Goal: Use online tool/utility: Utilize a website feature to perform a specific function

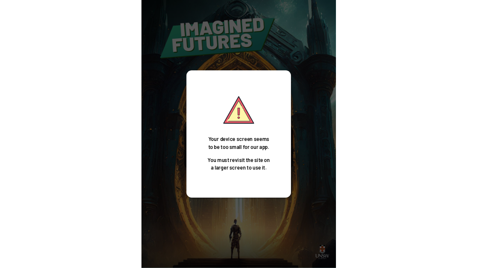
scroll to position [27, 0]
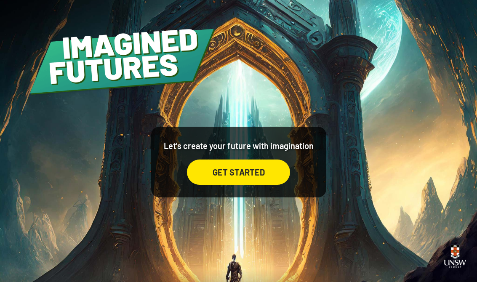
click at [313, 70] on div "Let's create your future with imagination GET STARTED" at bounding box center [238, 141] width 477 height 282
click at [272, 185] on div "GET STARTED" at bounding box center [238, 172] width 103 height 25
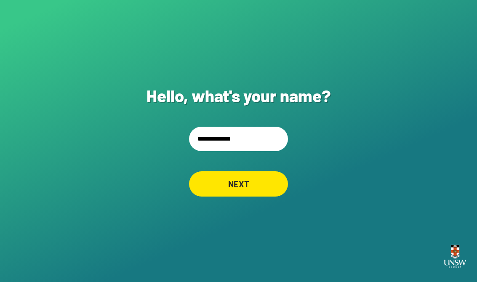
click at [264, 151] on input "**********" at bounding box center [238, 139] width 99 height 24
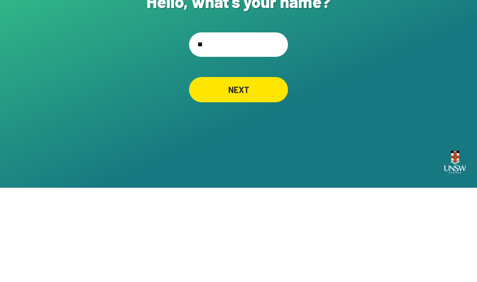
type input "*"
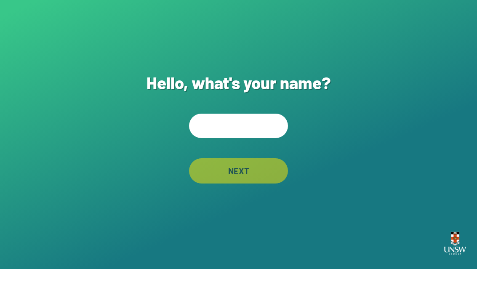
click at [88, 36] on div "Hello, what's your name? NEXT" at bounding box center [238, 141] width 477 height 282
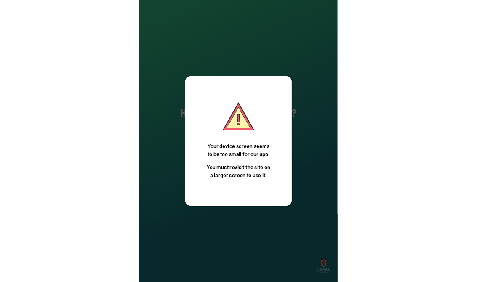
scroll to position [13, 0]
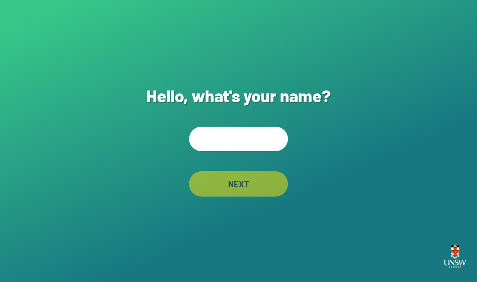
click at [244, 141] on input "text" at bounding box center [238, 139] width 99 height 24
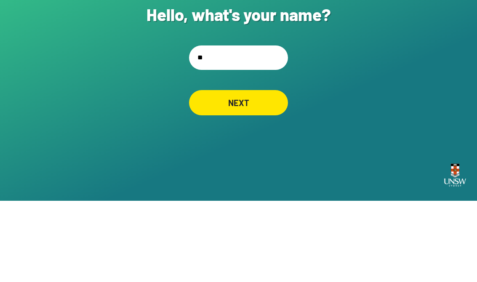
type input "***"
click at [265, 171] on div "NEXT" at bounding box center [238, 183] width 99 height 25
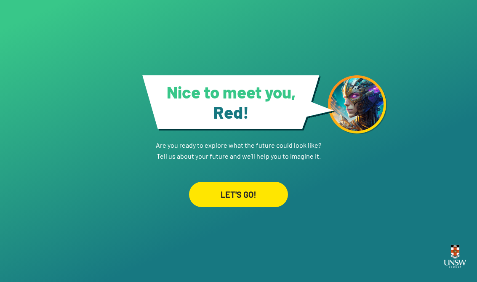
click at [250, 182] on div "LET'S GO!" at bounding box center [238, 194] width 99 height 25
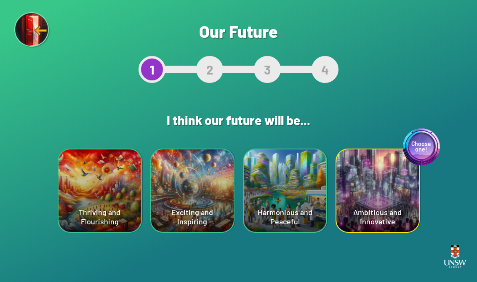
click at [303, 185] on div "Harmonious and Peaceful" at bounding box center [285, 191] width 83 height 83
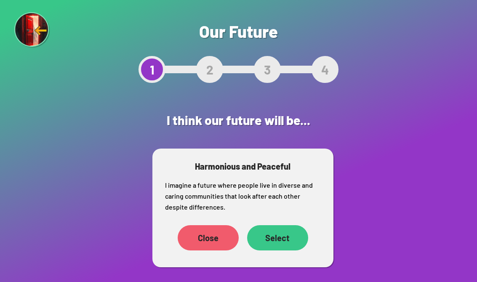
click at [287, 238] on div "Select" at bounding box center [277, 237] width 61 height 25
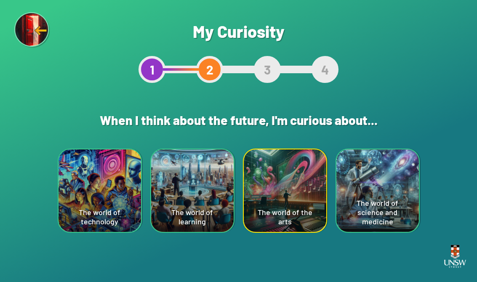
click at [309, 197] on div "The world of the arts" at bounding box center [285, 191] width 83 height 83
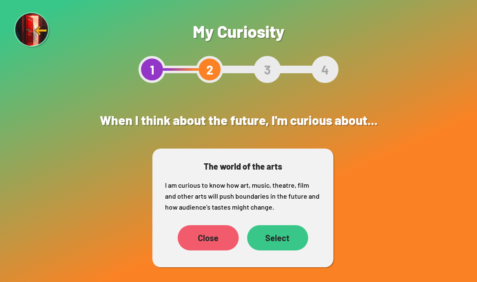
click at [282, 249] on div "Select" at bounding box center [277, 237] width 61 height 25
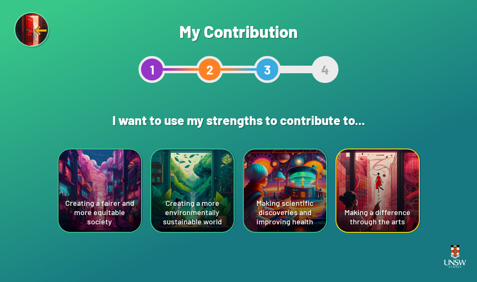
click at [205, 212] on div "Creating a more environmentally sustainable world" at bounding box center [192, 191] width 83 height 83
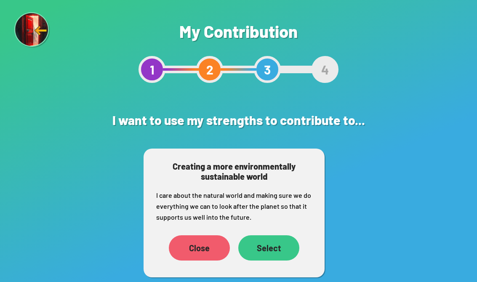
click at [265, 241] on div "Select" at bounding box center [268, 248] width 61 height 25
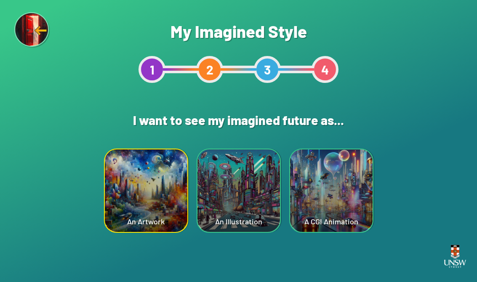
click at [169, 202] on div "An Artwork" at bounding box center [146, 191] width 83 height 83
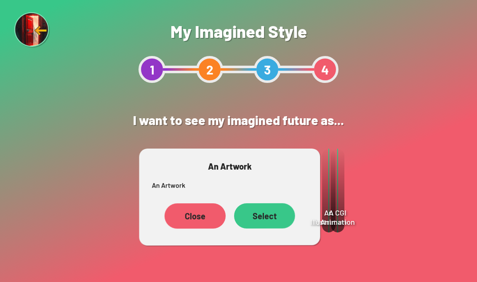
click at [261, 215] on div "Select" at bounding box center [264, 216] width 61 height 25
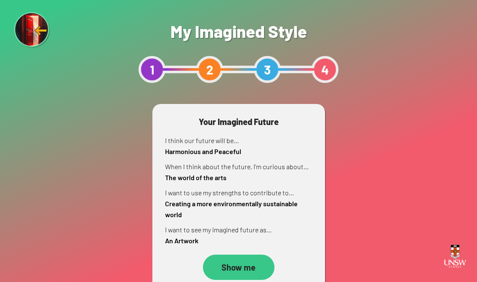
scroll to position [13, 0]
click at [234, 255] on div "Show me" at bounding box center [239, 267] width 72 height 25
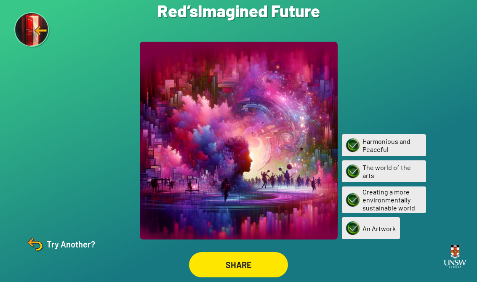
scroll to position [13, 0]
click at [32, 241] on img at bounding box center [35, 244] width 20 height 20
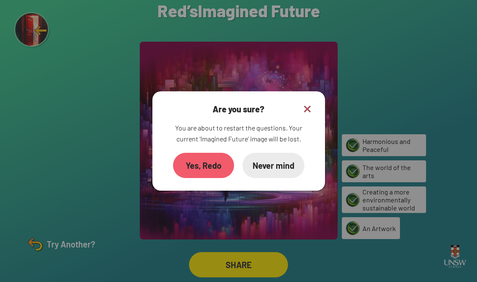
click at [218, 155] on div "Yes, Redo" at bounding box center [203, 165] width 61 height 25
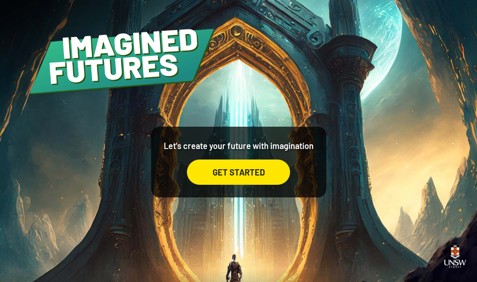
click at [266, 172] on div "GET STARTED" at bounding box center [238, 172] width 103 height 25
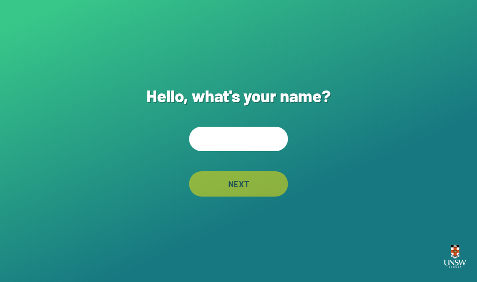
click at [252, 145] on input "text" at bounding box center [238, 139] width 99 height 24
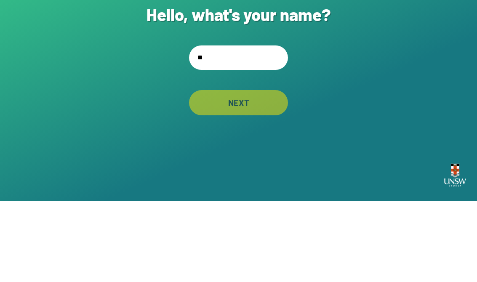
type input "***"
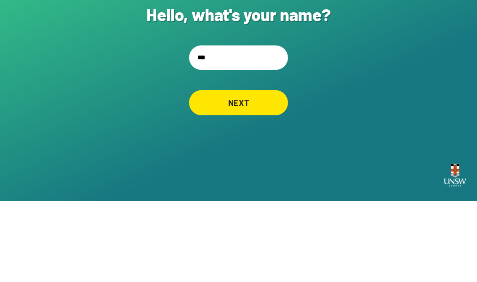
click at [270, 171] on div "NEXT" at bounding box center [238, 183] width 99 height 25
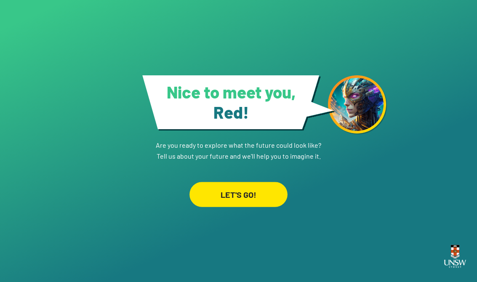
click at [243, 196] on div "LET'S GO!" at bounding box center [239, 194] width 98 height 25
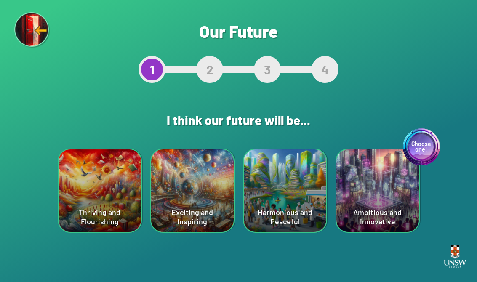
click at [106, 219] on div "Thriving and Flourishing" at bounding box center [100, 191] width 83 height 83
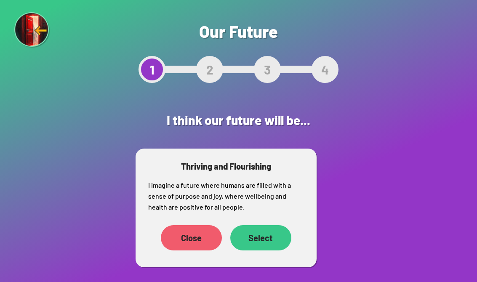
click at [261, 243] on div "Select" at bounding box center [260, 237] width 61 height 25
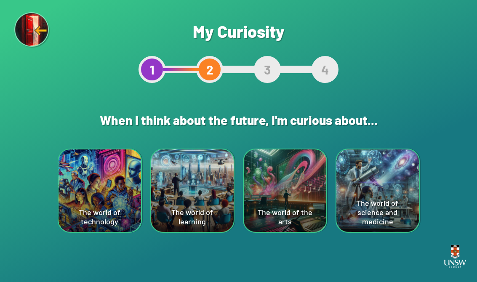
click at [266, 241] on div "Are you sure? This will reset your answers Yes, Redo Never mind My Curiosity 1 …" at bounding box center [238, 141] width 477 height 282
click at [198, 177] on div "The world of learning" at bounding box center [192, 191] width 83 height 83
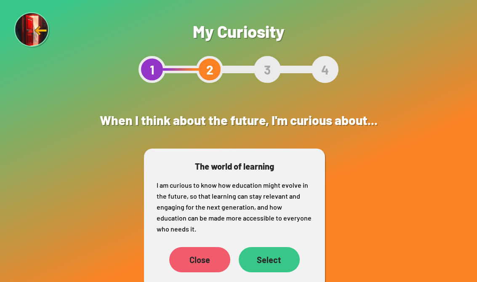
click at [274, 257] on div "Select" at bounding box center [269, 259] width 61 height 25
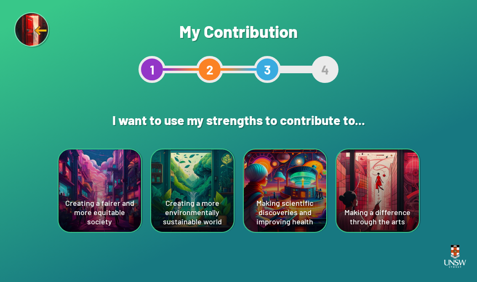
click at [300, 180] on div "Making scientific discoveries and improving health" at bounding box center [285, 191] width 83 height 83
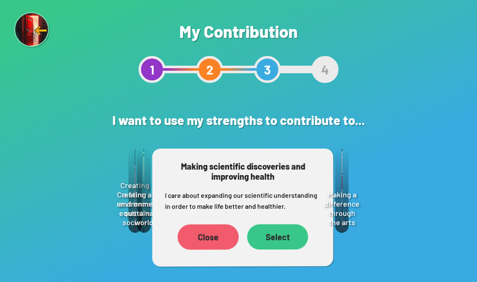
click at [294, 234] on div "Select" at bounding box center [277, 237] width 61 height 25
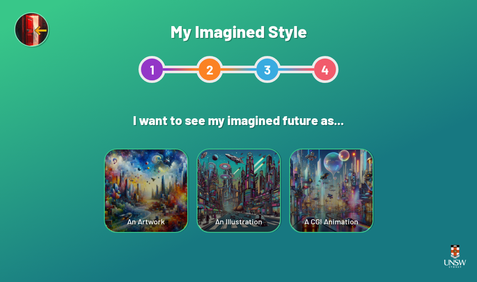
click at [313, 192] on div "A CGI Animation" at bounding box center [331, 191] width 83 height 83
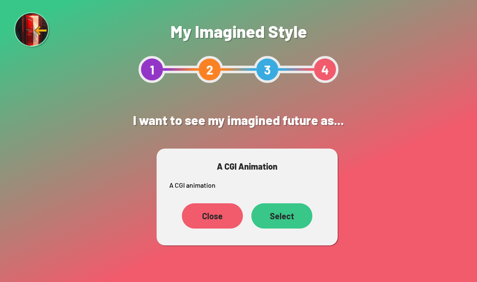
click at [295, 212] on div "Select" at bounding box center [282, 216] width 61 height 25
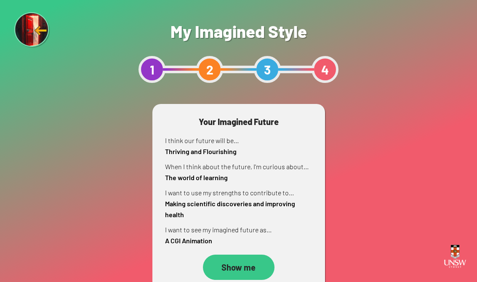
click at [248, 263] on div "Show me" at bounding box center [239, 267] width 72 height 25
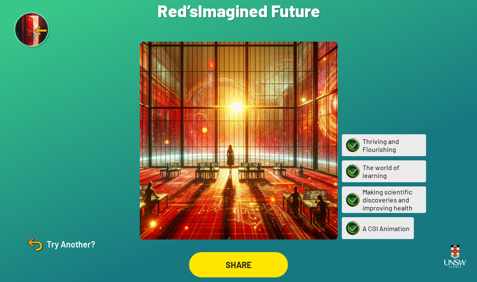
click at [78, 254] on div "Try Another?" at bounding box center [60, 244] width 70 height 20
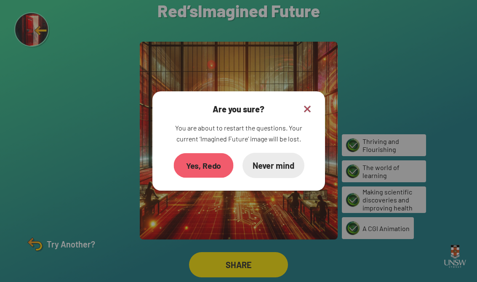
click at [213, 174] on div "Yes, Redo" at bounding box center [204, 165] width 60 height 25
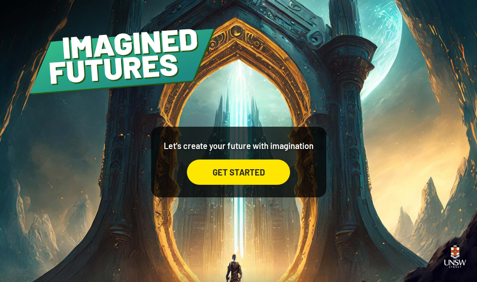
click at [257, 178] on div "GET STARTED" at bounding box center [238, 172] width 103 height 25
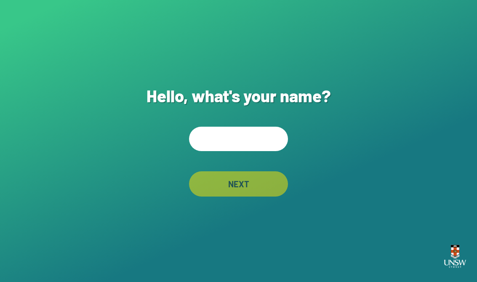
click at [238, 134] on input "text" at bounding box center [238, 139] width 99 height 24
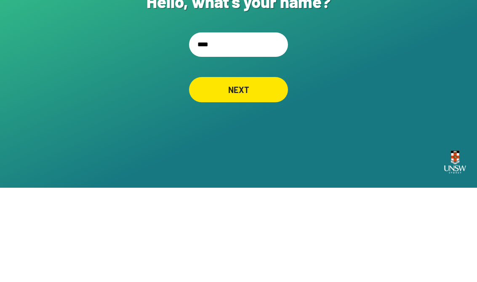
type input "****"
click at [313, 65] on div "Hello, what's your name? **** NEXT" at bounding box center [238, 141] width 477 height 282
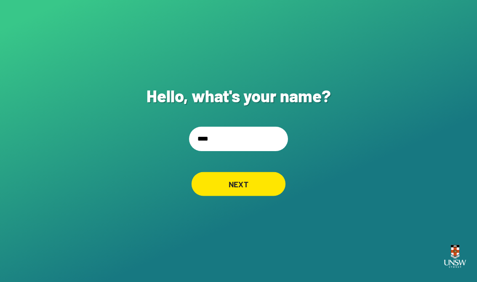
click at [264, 182] on div "NEXT" at bounding box center [239, 184] width 94 height 24
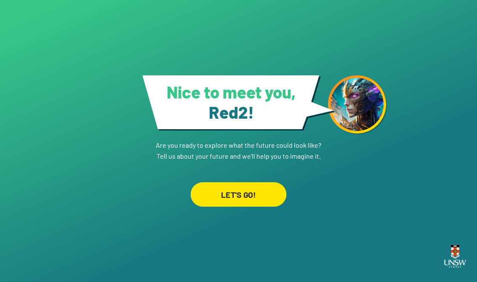
click at [257, 204] on div "LET'S GO!" at bounding box center [239, 194] width 96 height 24
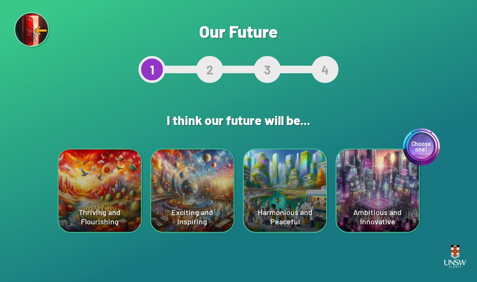
click at [313, 207] on div "Choose one! Ambitious and Innovative" at bounding box center [378, 191] width 83 height 83
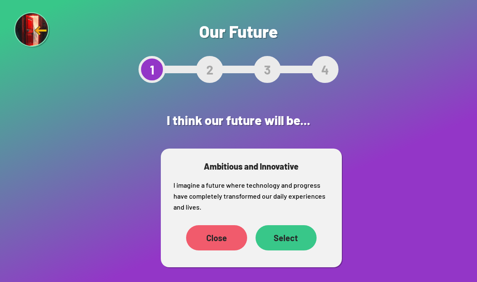
click at [297, 237] on div "Select" at bounding box center [286, 237] width 61 height 25
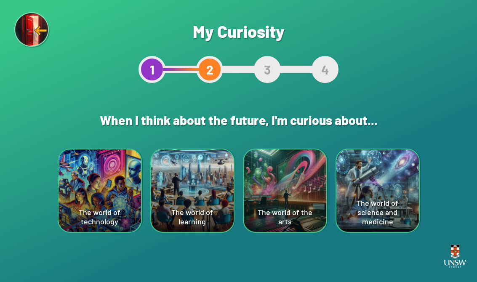
click at [204, 204] on div "The world of learning" at bounding box center [192, 191] width 83 height 83
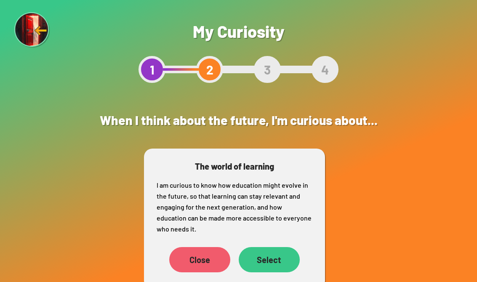
click at [281, 252] on div "Select" at bounding box center [269, 259] width 61 height 25
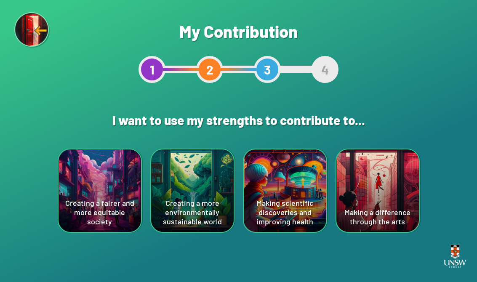
click at [313, 206] on div "Making a difference through the arts" at bounding box center [378, 191] width 83 height 83
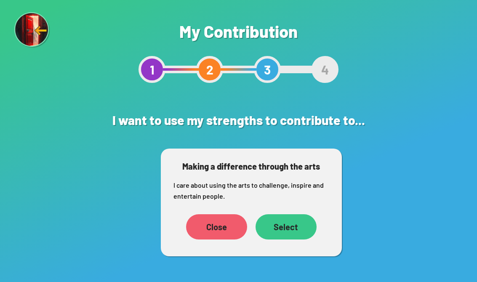
click at [293, 223] on div "Select" at bounding box center [286, 226] width 61 height 25
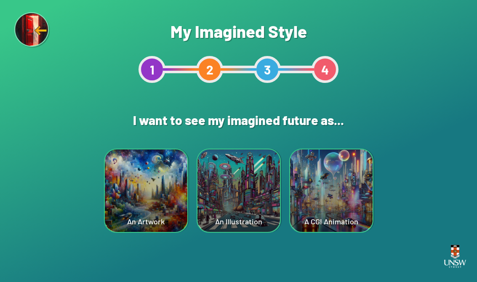
click at [153, 200] on div "An Artwork" at bounding box center [146, 191] width 83 height 83
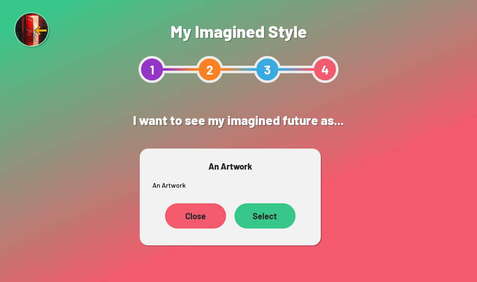
click at [275, 214] on div "Select" at bounding box center [265, 216] width 61 height 25
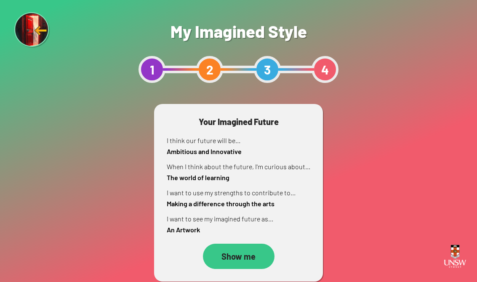
click at [244, 253] on div "Show me" at bounding box center [239, 256] width 72 height 25
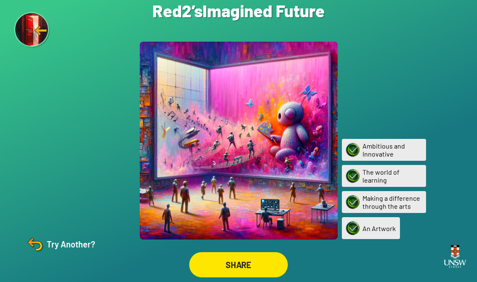
click at [257, 273] on div "SHARE" at bounding box center [238, 264] width 99 height 25
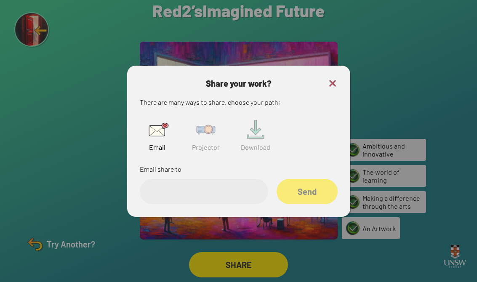
click at [313, 88] on img at bounding box center [333, 83] width 10 height 10
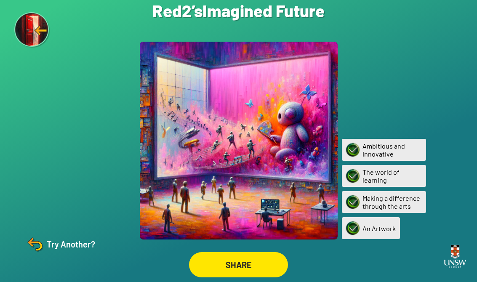
click at [313, 82] on div "Are you sure? You are about to restart the questions. Your current ‘Imagined Fu…" at bounding box center [238, 141] width 477 height 282
click at [250, 271] on div "SHARE" at bounding box center [239, 264] width 99 height 25
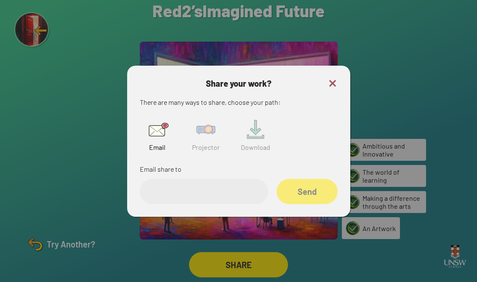
click at [214, 137] on img at bounding box center [206, 129] width 27 height 27
click at [214, 202] on input "text" at bounding box center [204, 191] width 129 height 25
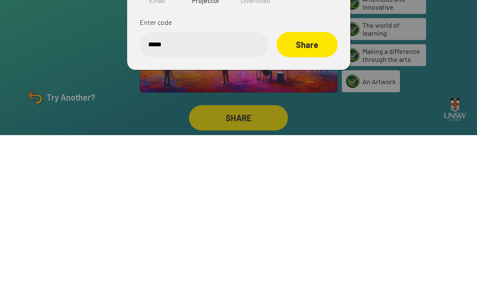
type input "******"
click at [313, 179] on div "Share" at bounding box center [306, 191] width 59 height 24
